Goal: Transaction & Acquisition: Purchase product/service

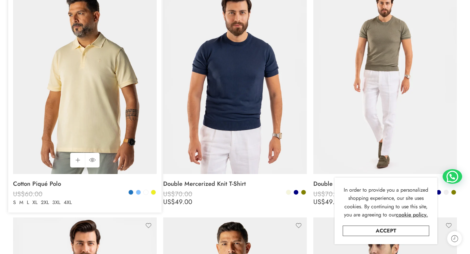
scroll to position [145, 0]
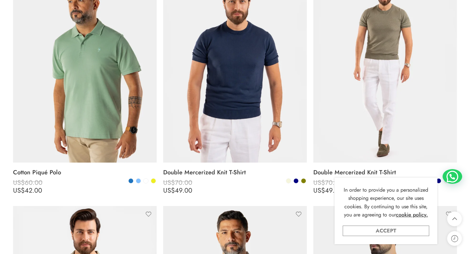
click at [387, 233] on link "Accept" at bounding box center [386, 231] width 87 height 10
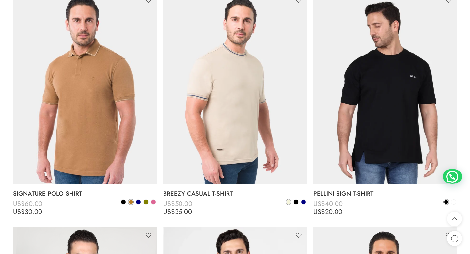
scroll to position [1532, 0]
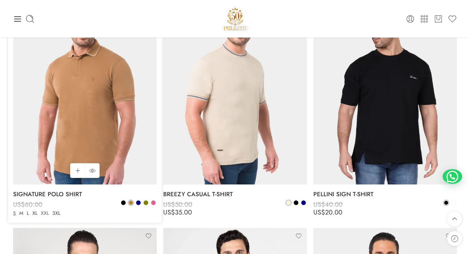
click at [42, 212] on link "XXL" at bounding box center [44, 214] width 11 height 8
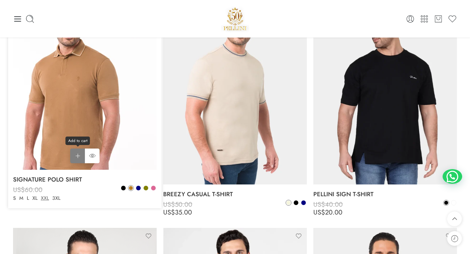
click at [79, 160] on link "Add to cart Add to cart" at bounding box center [77, 156] width 15 height 15
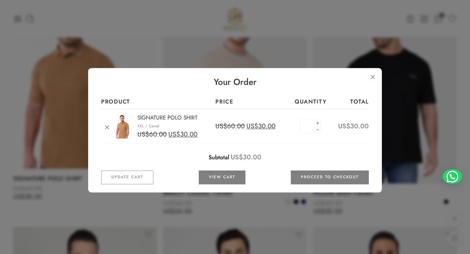
scroll to position [1528, 0]
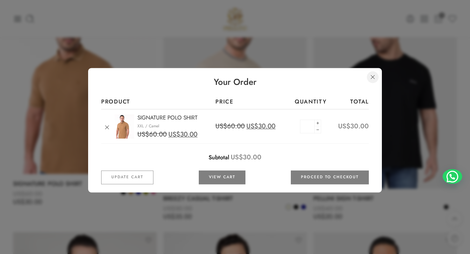
click at [371, 77] on link at bounding box center [373, 77] width 12 height 12
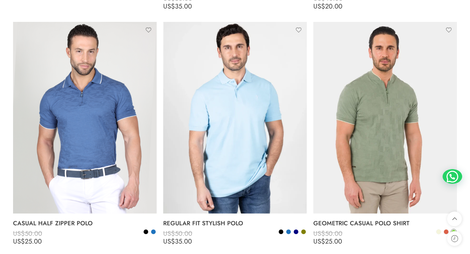
scroll to position [1744, 0]
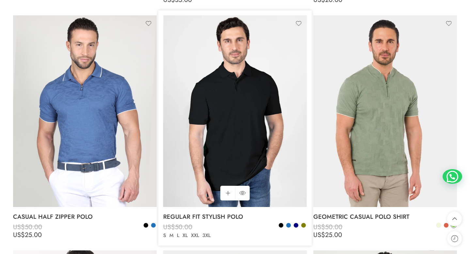
click at [195, 113] on img at bounding box center [235, 111] width 144 height 192
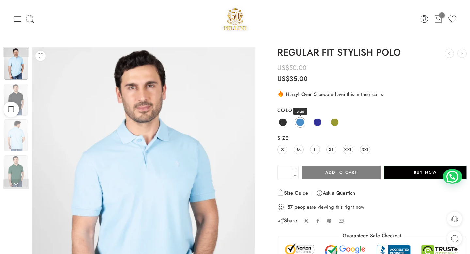
click at [300, 123] on span at bounding box center [300, 122] width 8 height 8
click at [317, 123] on span at bounding box center [317, 122] width 8 height 8
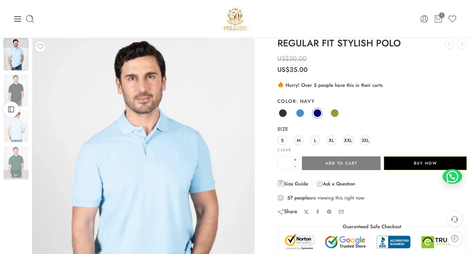
scroll to position [7, 0]
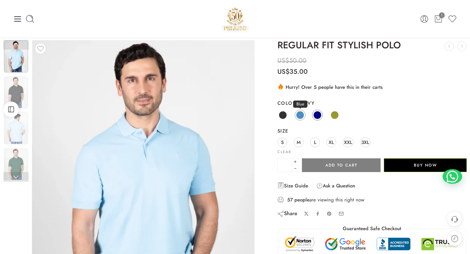
click at [296, 116] on span at bounding box center [300, 115] width 8 height 8
click at [317, 116] on span at bounding box center [317, 115] width 8 height 8
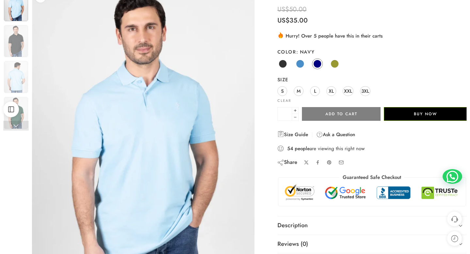
scroll to position [59, 0]
click at [93, 56] on img at bounding box center [143, 137] width 223 height 297
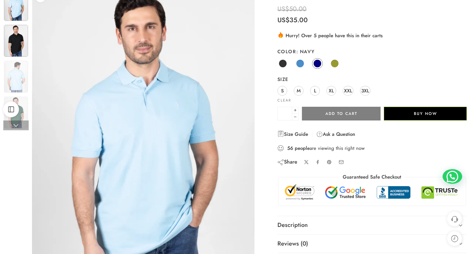
click at [13, 45] on img at bounding box center [16, 41] width 24 height 32
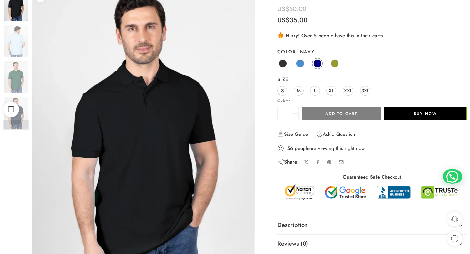
click at [22, 95] on div at bounding box center [15, 43] width 25 height 180
click at [24, 103] on img at bounding box center [16, 113] width 24 height 32
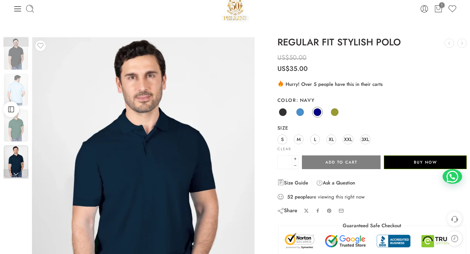
scroll to position [10, 0]
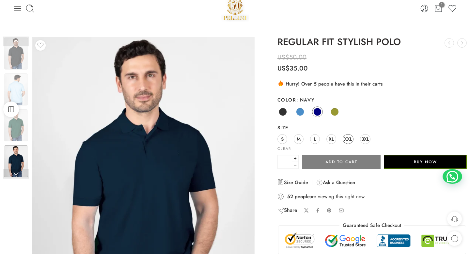
click at [345, 138] on span "XXL" at bounding box center [348, 138] width 8 height 9
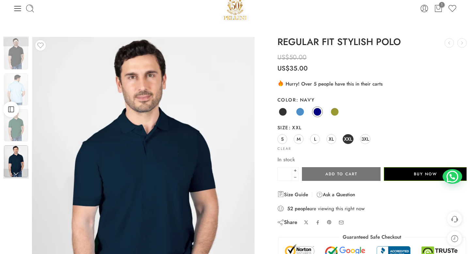
click at [348, 175] on button "Add to cart" at bounding box center [341, 174] width 79 height 14
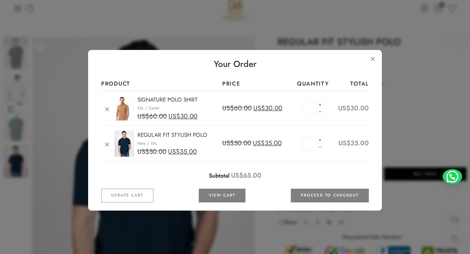
scroll to position [0, 0]
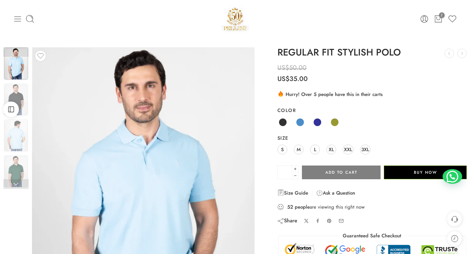
click at [17, 18] on icon at bounding box center [17, 18] width 7 height 5
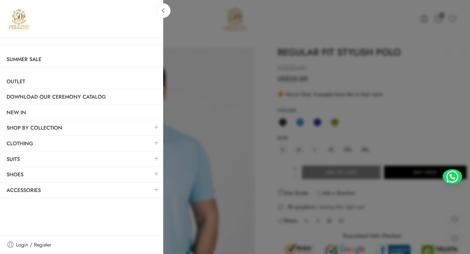
click at [17, 18] on img at bounding box center [19, 19] width 24 height 24
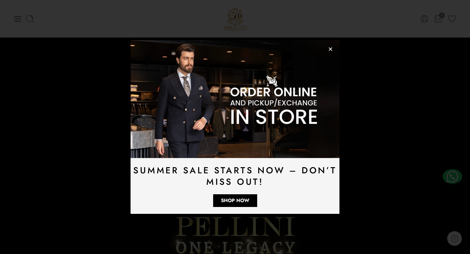
click at [332, 49] on icon "Close" at bounding box center [330, 49] width 5 height 5
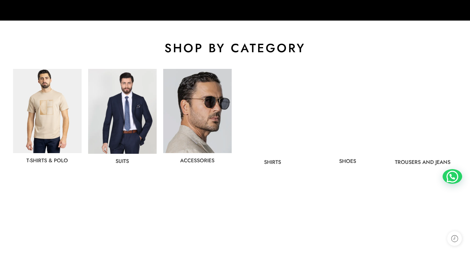
scroll to position [351, 0]
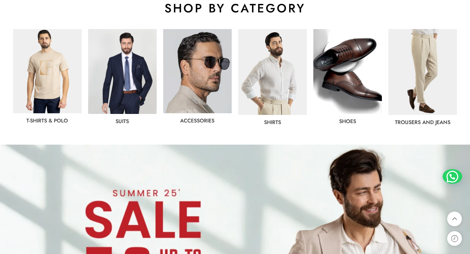
click at [59, 69] on img at bounding box center [47, 71] width 69 height 84
click at [16, 83] on img at bounding box center [47, 71] width 69 height 84
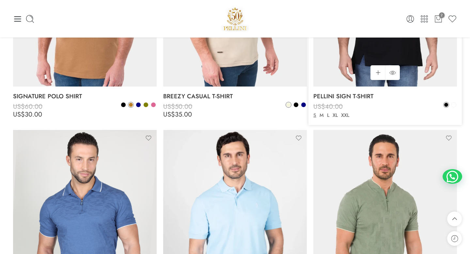
scroll to position [1575, 0]
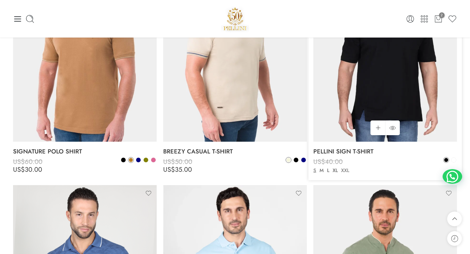
click at [344, 171] on link "XXL" at bounding box center [344, 171] width 11 height 8
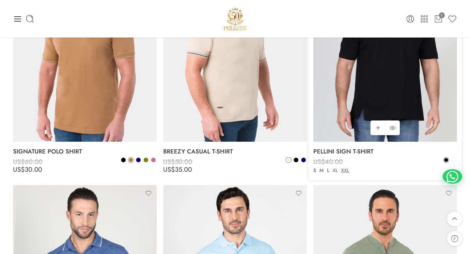
click at [333, 170] on link "XL" at bounding box center [335, 171] width 8 height 8
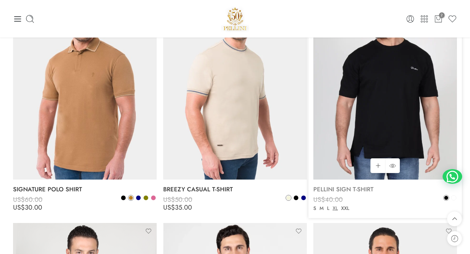
scroll to position [1535, 0]
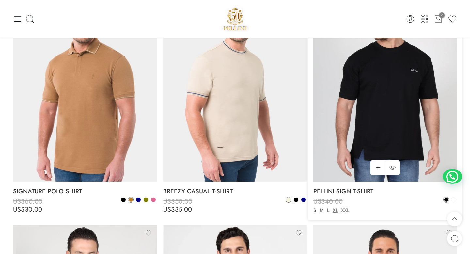
click at [344, 210] on link "XXL" at bounding box center [344, 211] width 11 height 8
click at [379, 171] on link "Add to cart Add to cart" at bounding box center [378, 167] width 15 height 15
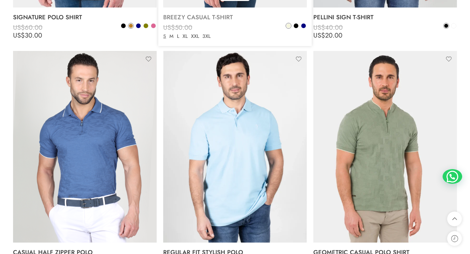
scroll to position [1722, 0]
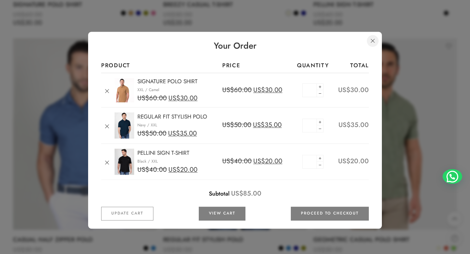
click at [372, 39] on link at bounding box center [373, 41] width 12 height 12
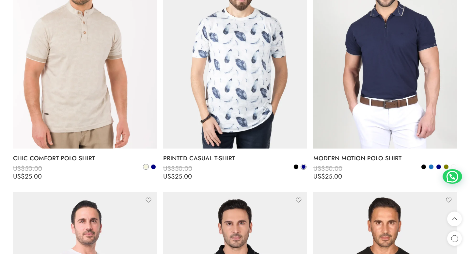
scroll to position [2035, 0]
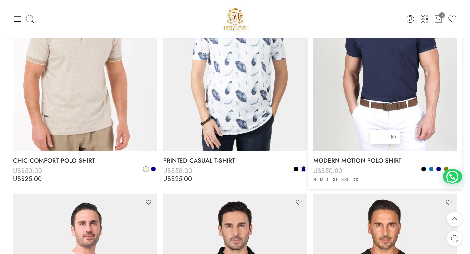
click at [348, 179] on link "XXL" at bounding box center [344, 180] width 11 height 8
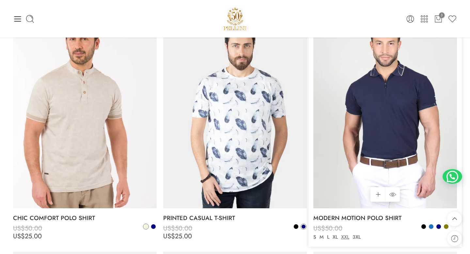
scroll to position [1975, 0]
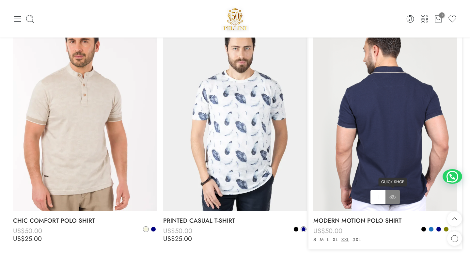
click at [395, 198] on icon at bounding box center [392, 197] width 7 height 4
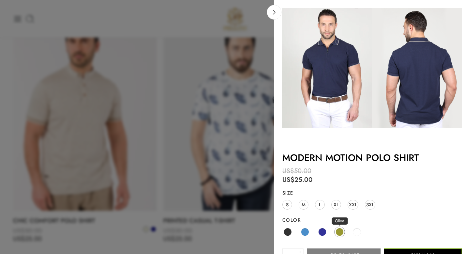
click at [341, 232] on span at bounding box center [340, 232] width 8 height 8
click at [305, 231] on span at bounding box center [305, 232] width 8 height 8
click at [288, 231] on span at bounding box center [288, 232] width 8 height 8
click at [275, 17] on link at bounding box center [274, 12] width 15 height 15
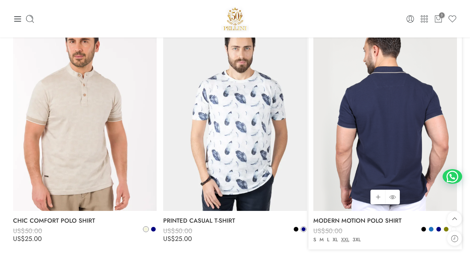
click at [383, 103] on img at bounding box center [385, 116] width 144 height 192
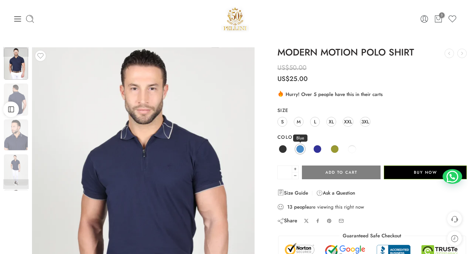
click at [297, 149] on span at bounding box center [300, 149] width 8 height 8
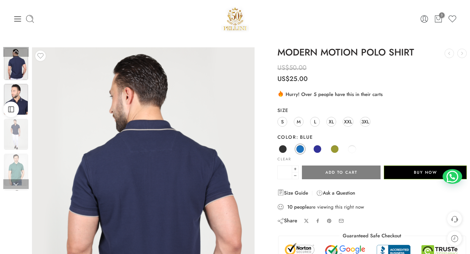
drag, startPoint x: 8, startPoint y: 159, endPoint x: 11, endPoint y: 88, distance: 71.5
click at [11, 88] on div at bounding box center [15, 244] width 25 height 467
click at [15, 166] on img at bounding box center [16, 170] width 24 height 32
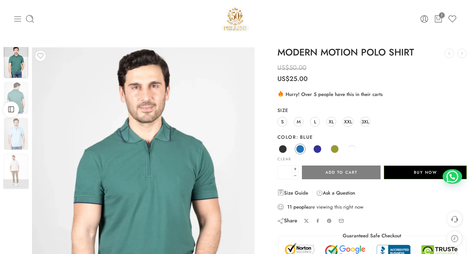
click at [15, 19] on icon at bounding box center [17, 18] width 7 height 5
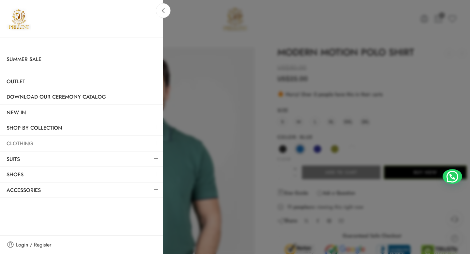
click at [57, 142] on link "Clothing" at bounding box center [81, 143] width 163 height 15
click at [155, 143] on link at bounding box center [157, 143] width 14 height 14
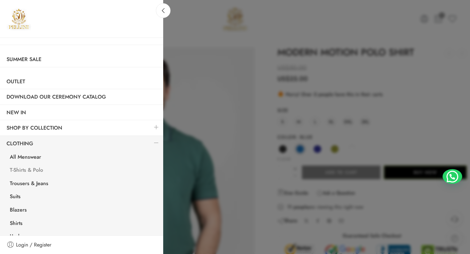
click at [32, 168] on link "T-Shirts & Polo" at bounding box center [83, 170] width 160 height 13
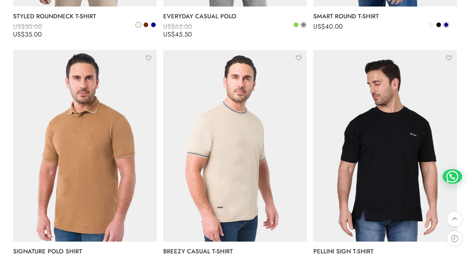
scroll to position [1533, 0]
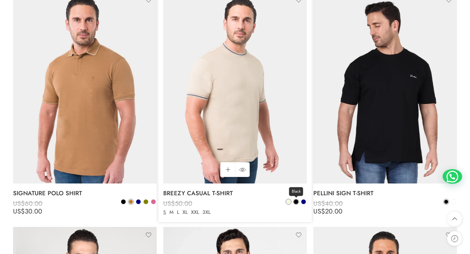
click at [295, 202] on span at bounding box center [296, 201] width 5 height 5
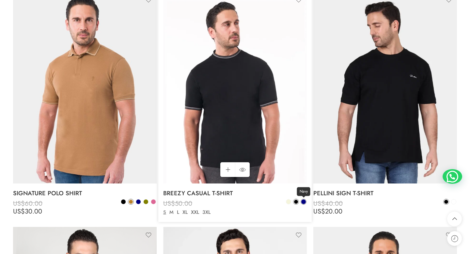
click at [301, 202] on span at bounding box center [303, 201] width 5 height 5
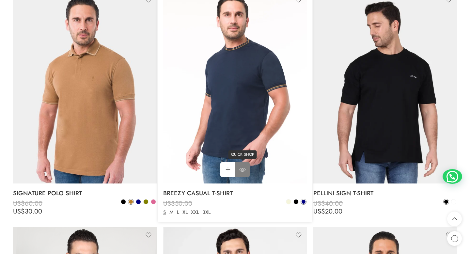
click at [242, 166] on icon at bounding box center [242, 170] width 7 height 12
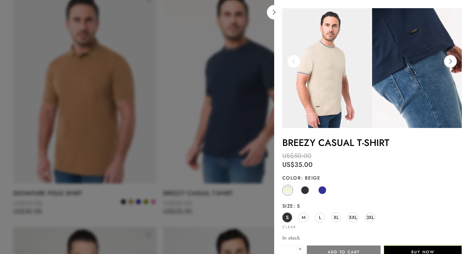
click at [450, 60] on icon at bounding box center [450, 61] width 12 height 13
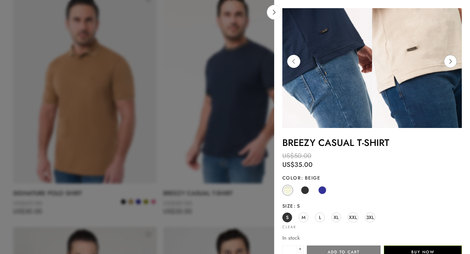
click at [450, 60] on icon at bounding box center [450, 61] width 12 height 13
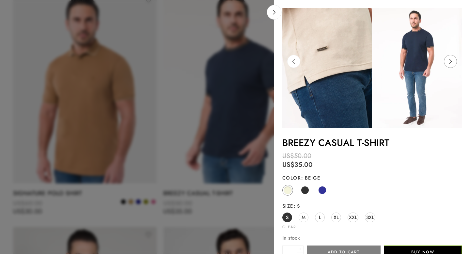
click at [450, 60] on icon at bounding box center [450, 61] width 12 height 13
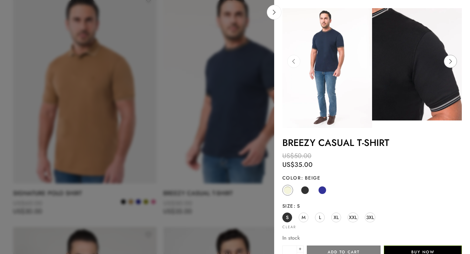
click at [450, 60] on icon at bounding box center [450, 61] width 12 height 13
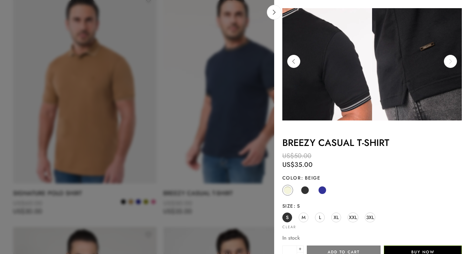
click at [449, 60] on icon at bounding box center [450, 61] width 12 height 13
click at [220, 91] on div at bounding box center [235, 127] width 470 height 254
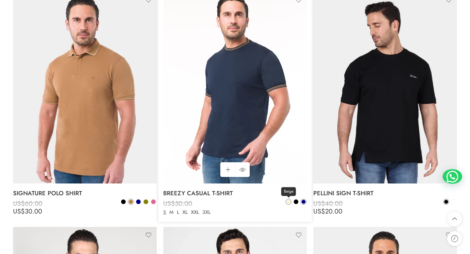
click at [290, 199] on link "Beige" at bounding box center [289, 202] width 6 height 6
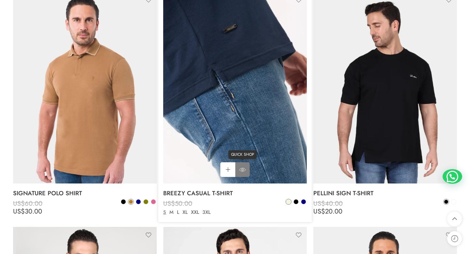
click at [242, 171] on icon at bounding box center [242, 170] width 7 height 12
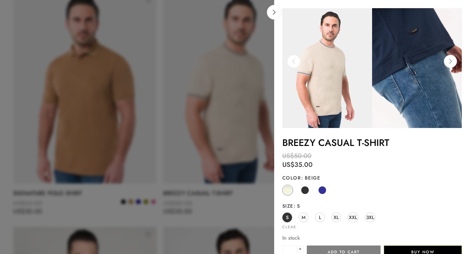
click at [324, 90] on img at bounding box center [327, 68] width 90 height 120
click at [231, 203] on div at bounding box center [235, 127] width 470 height 254
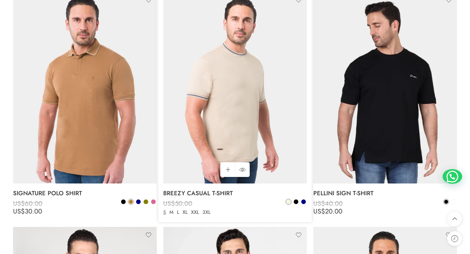
click at [301, 199] on div "Beige Black Navy" at bounding box center [296, 203] width 21 height 8
click at [201, 196] on link "BREEZY CASUAL T-SHIRT" at bounding box center [235, 193] width 144 height 13
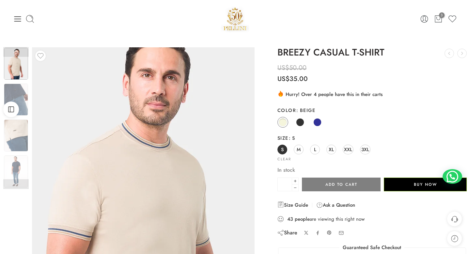
click at [133, 136] on img at bounding box center [147, 215] width 294 height 392
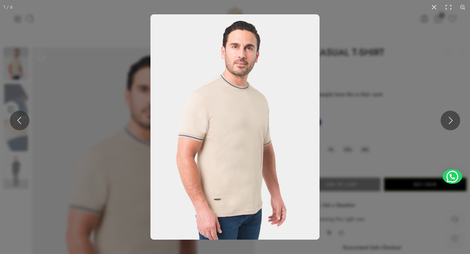
click at [193, 137] on img at bounding box center [234, 126] width 169 height 225
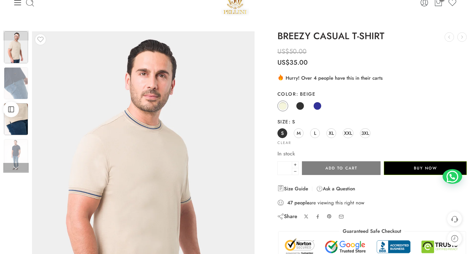
scroll to position [37, 0]
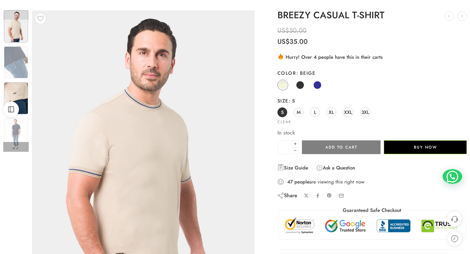
click at [16, 149] on link at bounding box center [15, 147] width 25 height 10
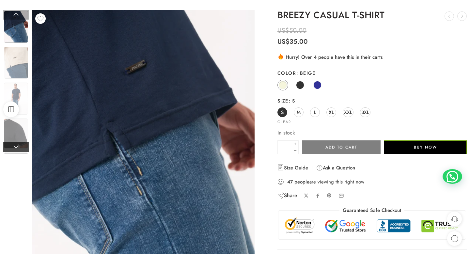
click at [15, 147] on link at bounding box center [15, 147] width 25 height 10
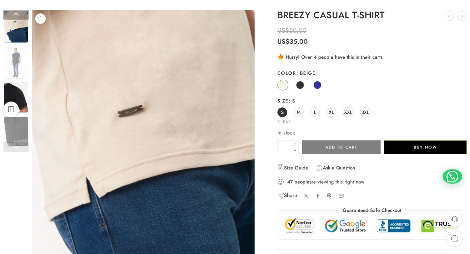
click at [15, 94] on img at bounding box center [16, 98] width 24 height 30
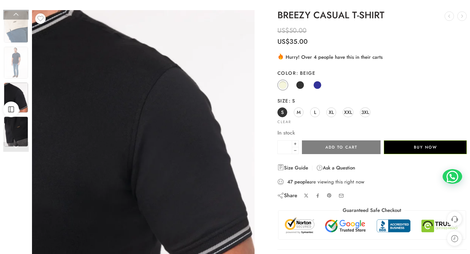
click at [23, 131] on img at bounding box center [16, 132] width 24 height 30
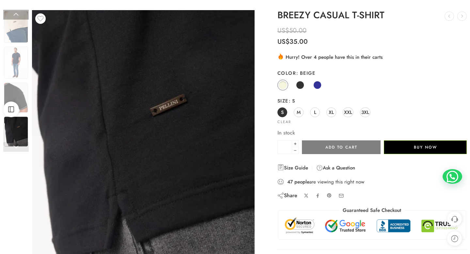
click at [20, 147] on link at bounding box center [15, 147] width 25 height 10
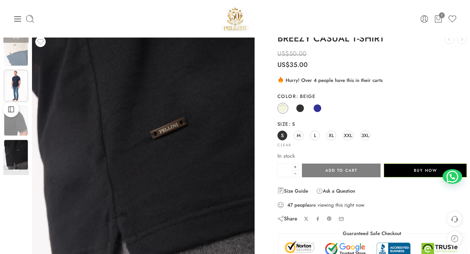
scroll to position [13, 0]
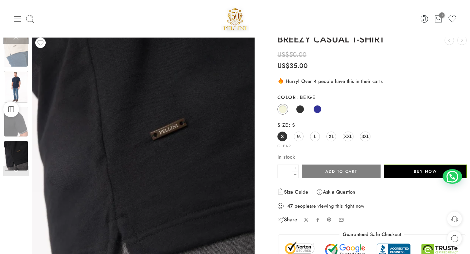
click at [21, 88] on img at bounding box center [16, 87] width 24 height 32
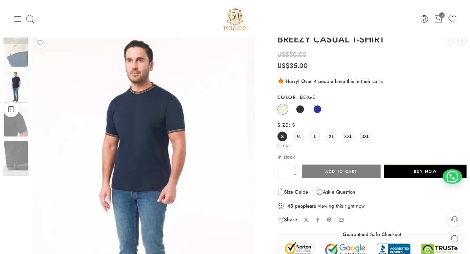
click at [179, 135] on img at bounding box center [143, 182] width 223 height 297
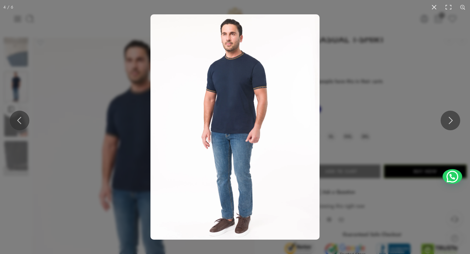
click at [262, 81] on img at bounding box center [234, 126] width 169 height 225
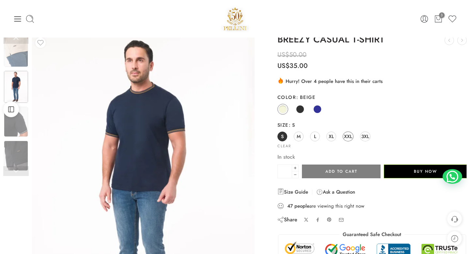
click at [350, 136] on span "XXL" at bounding box center [348, 136] width 8 height 9
click at [226, 18] on img at bounding box center [235, 19] width 28 height 28
drag, startPoint x: 232, startPoint y: 16, endPoint x: 210, endPoint y: 10, distance: 23.5
click at [232, 16] on img at bounding box center [235, 19] width 28 height 28
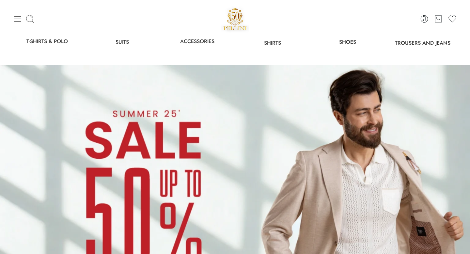
scroll to position [303, 0]
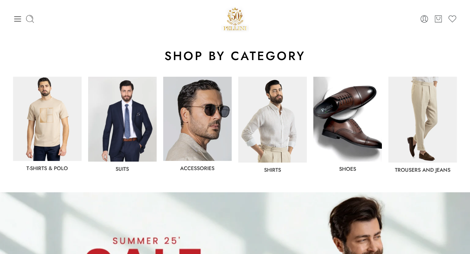
click at [62, 110] on img at bounding box center [47, 119] width 69 height 84
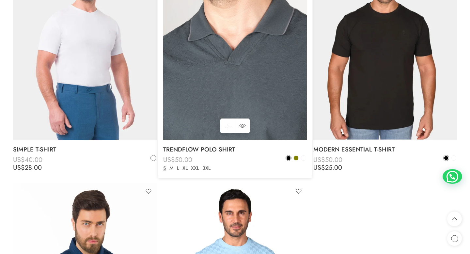
scroll to position [2449, 0]
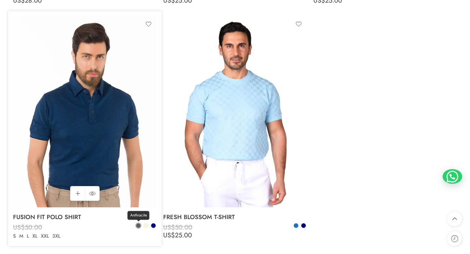
click at [138, 226] on span at bounding box center [138, 225] width 5 height 5
click at [153, 225] on span at bounding box center [153, 225] width 5 height 5
click at [45, 237] on link "XXL" at bounding box center [44, 236] width 11 height 8
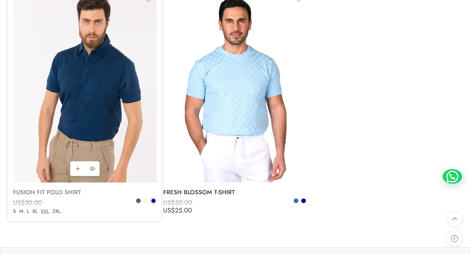
scroll to position [2478, 0]
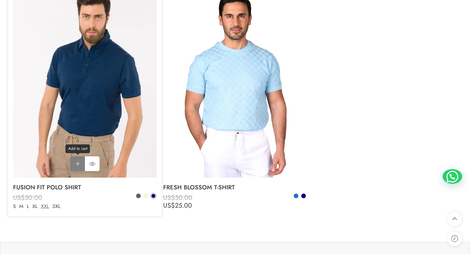
click at [77, 161] on link "Add to cart Add to cart" at bounding box center [77, 163] width 15 height 15
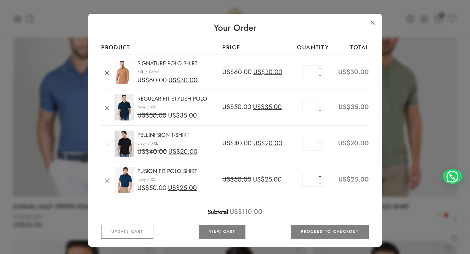
scroll to position [1716, 0]
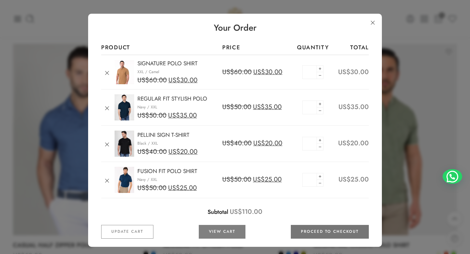
click at [313, 231] on link "Proceed to checkout" at bounding box center [330, 232] width 78 height 14
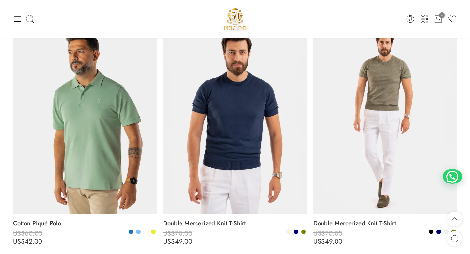
scroll to position [0, 0]
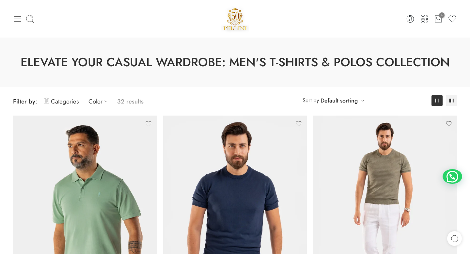
click at [25, 23] on div at bounding box center [87, 18] width 148 height 9
click at [21, 23] on icon at bounding box center [17, 18] width 9 height 9
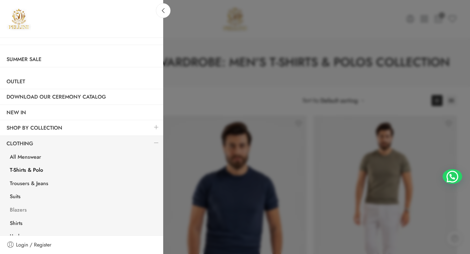
scroll to position [40, 0]
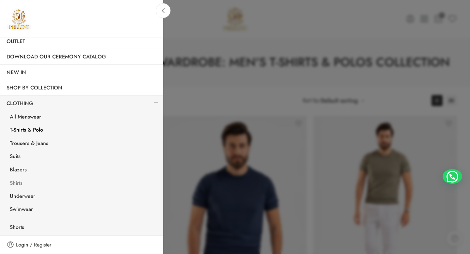
click at [18, 185] on link "Shirts" at bounding box center [83, 183] width 160 height 13
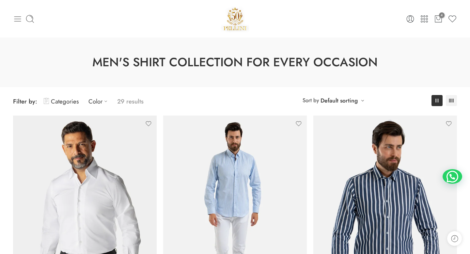
click at [16, 14] on icon at bounding box center [17, 18] width 9 height 9
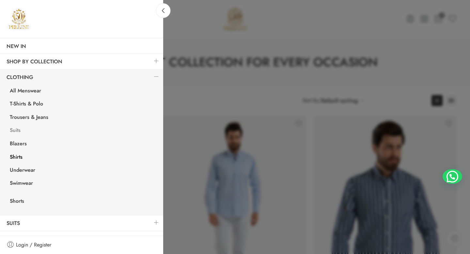
scroll to position [67, 0]
click at [19, 181] on span "Swimwear" at bounding box center [21, 182] width 23 height 8
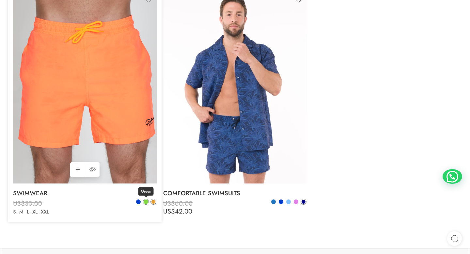
click at [146, 203] on span at bounding box center [146, 201] width 5 height 5
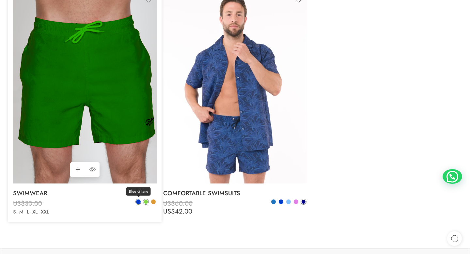
click at [136, 202] on link "Blue Gitane" at bounding box center [138, 202] width 6 height 6
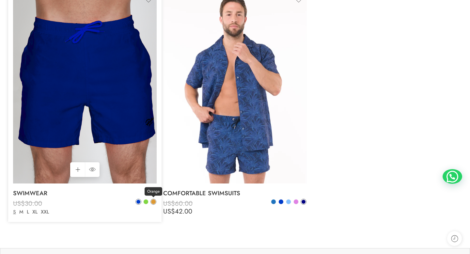
click at [153, 202] on span at bounding box center [153, 201] width 5 height 5
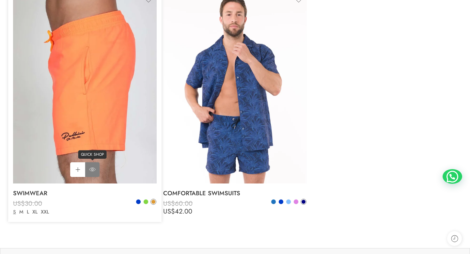
click at [93, 170] on icon at bounding box center [92, 170] width 7 height 12
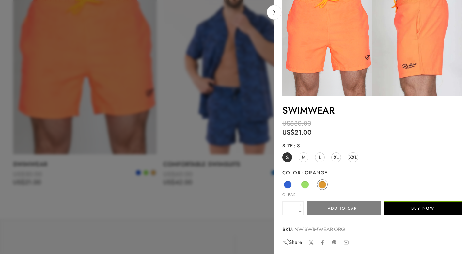
scroll to position [163, 0]
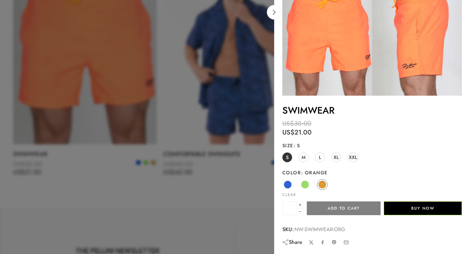
click at [236, 177] on div at bounding box center [235, 127] width 470 height 254
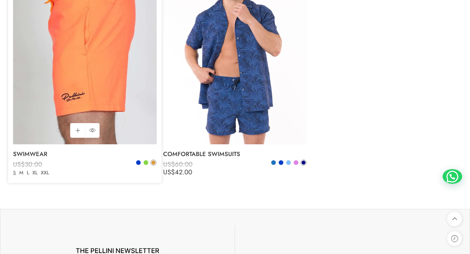
click at [80, 101] on img at bounding box center [85, 49] width 144 height 192
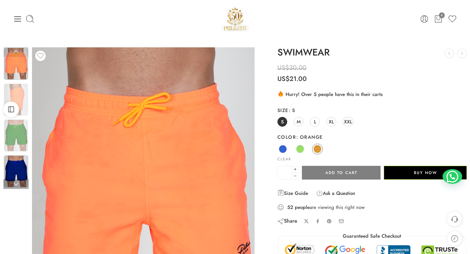
click at [19, 165] on img at bounding box center [16, 171] width 24 height 32
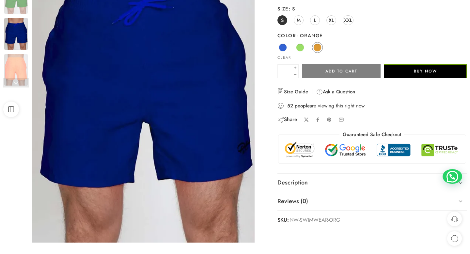
scroll to position [86, 0]
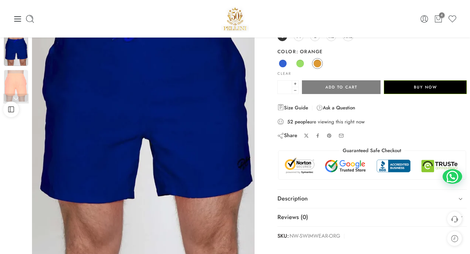
click at [21, 96] on link at bounding box center [15, 99] width 25 height 10
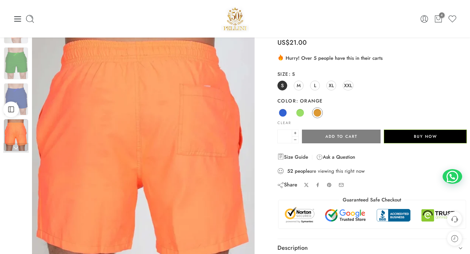
scroll to position [0, 0]
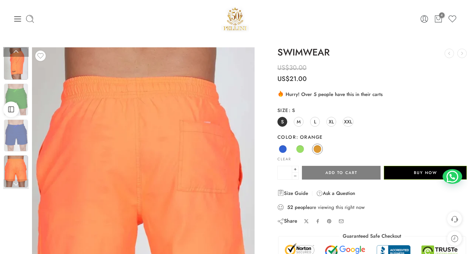
click at [11, 61] on img at bounding box center [16, 64] width 24 height 32
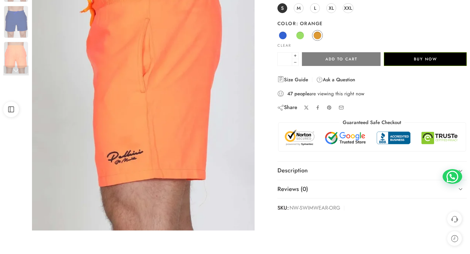
scroll to position [113, 0]
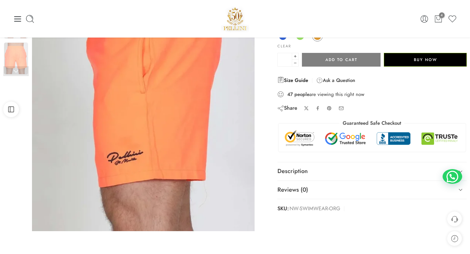
click at [297, 81] on link "Size Guide" at bounding box center [292, 80] width 31 height 8
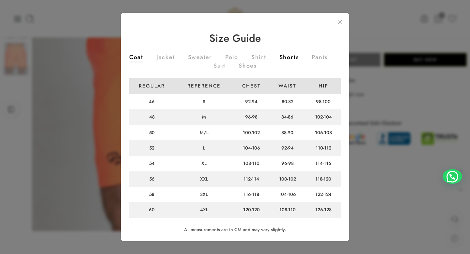
click at [284, 59] on link "Shorts" at bounding box center [289, 58] width 20 height 7
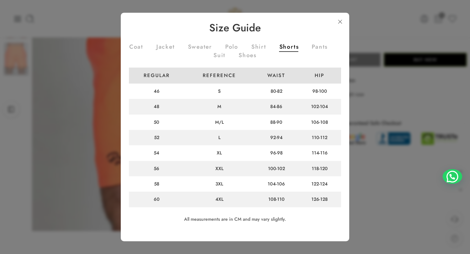
scroll to position [12, 0]
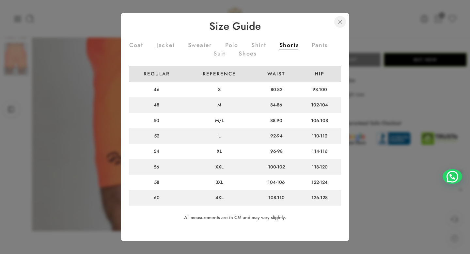
click at [340, 22] on link at bounding box center [340, 22] width 12 height 12
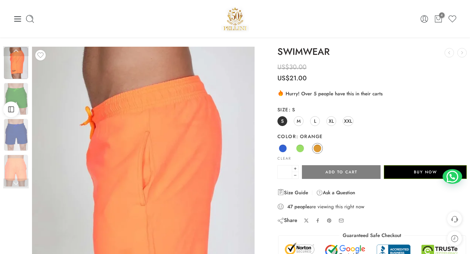
scroll to position [0, 0]
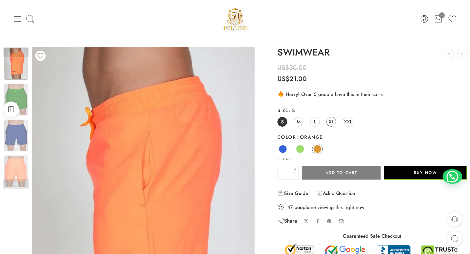
click at [329, 118] on span "XL" at bounding box center [331, 121] width 5 height 9
click at [351, 123] on span "XXL" at bounding box center [348, 121] width 8 height 9
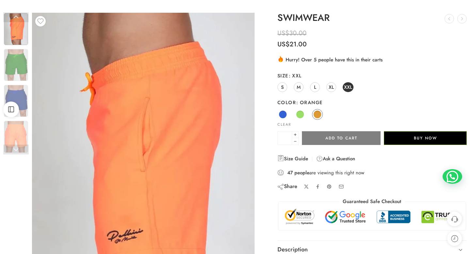
scroll to position [35, 0]
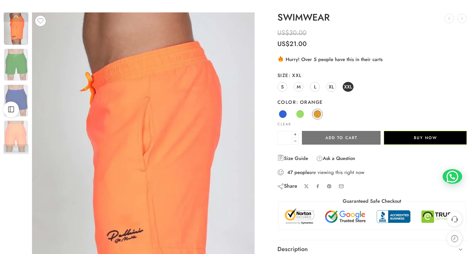
click at [351, 136] on button "Add to cart" at bounding box center [341, 138] width 79 height 14
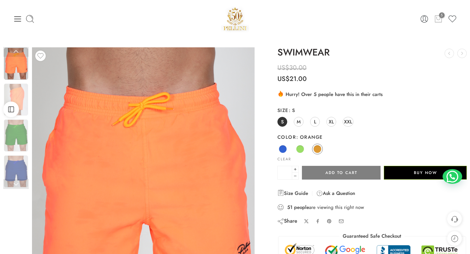
click at [435, 17] on icon at bounding box center [438, 18] width 8 height 9
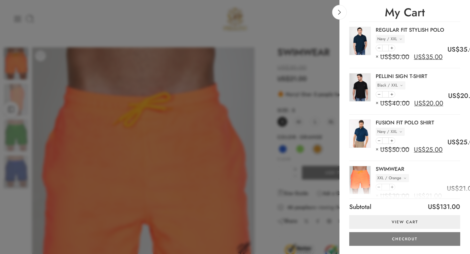
scroll to position [46, 0]
click at [376, 148] on div "× US$ 50.00 US$ 25.00" at bounding box center [410, 150] width 69 height 12
click at [376, 149] on div "× US$ 50.00 US$ 25.00" at bounding box center [410, 150] width 69 height 12
click at [415, 225] on link "View cart" at bounding box center [404, 222] width 111 height 14
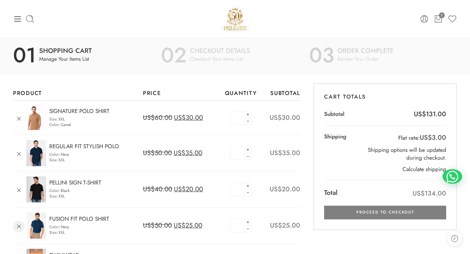
scroll to position [41, 0]
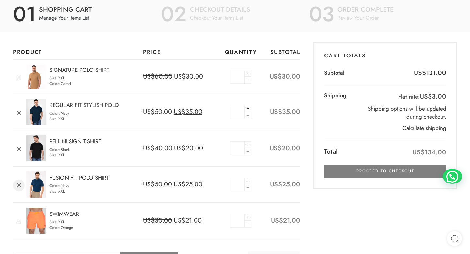
click at [18, 183] on link "×" at bounding box center [19, 186] width 12 height 12
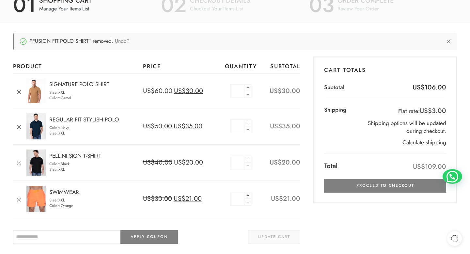
scroll to position [68, 0]
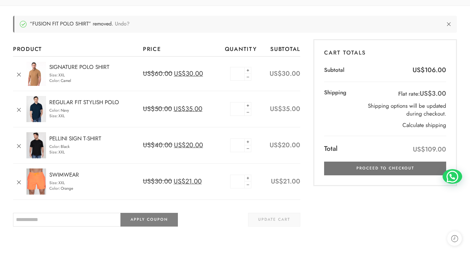
click at [368, 169] on link "Proceed to checkout" at bounding box center [385, 169] width 122 height 14
